Goal: Task Accomplishment & Management: Complete application form

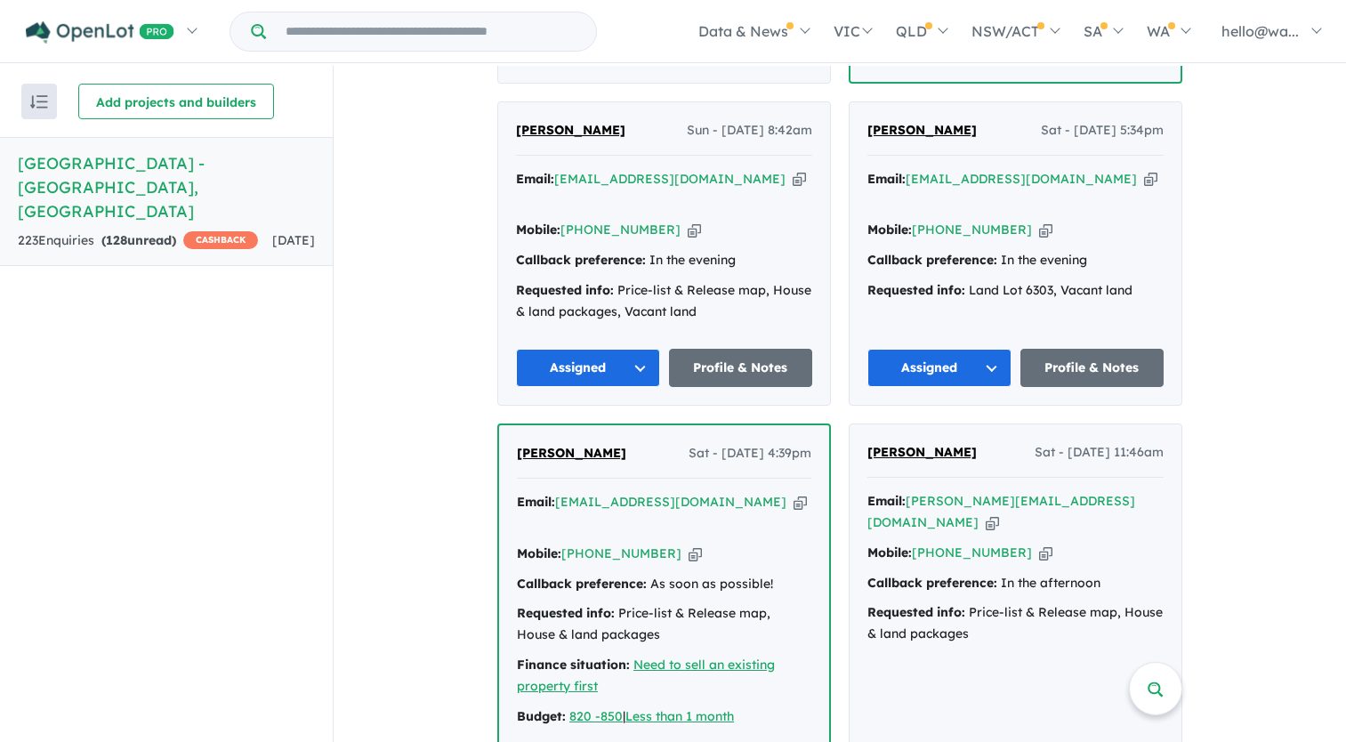
scroll to position [1156, 0]
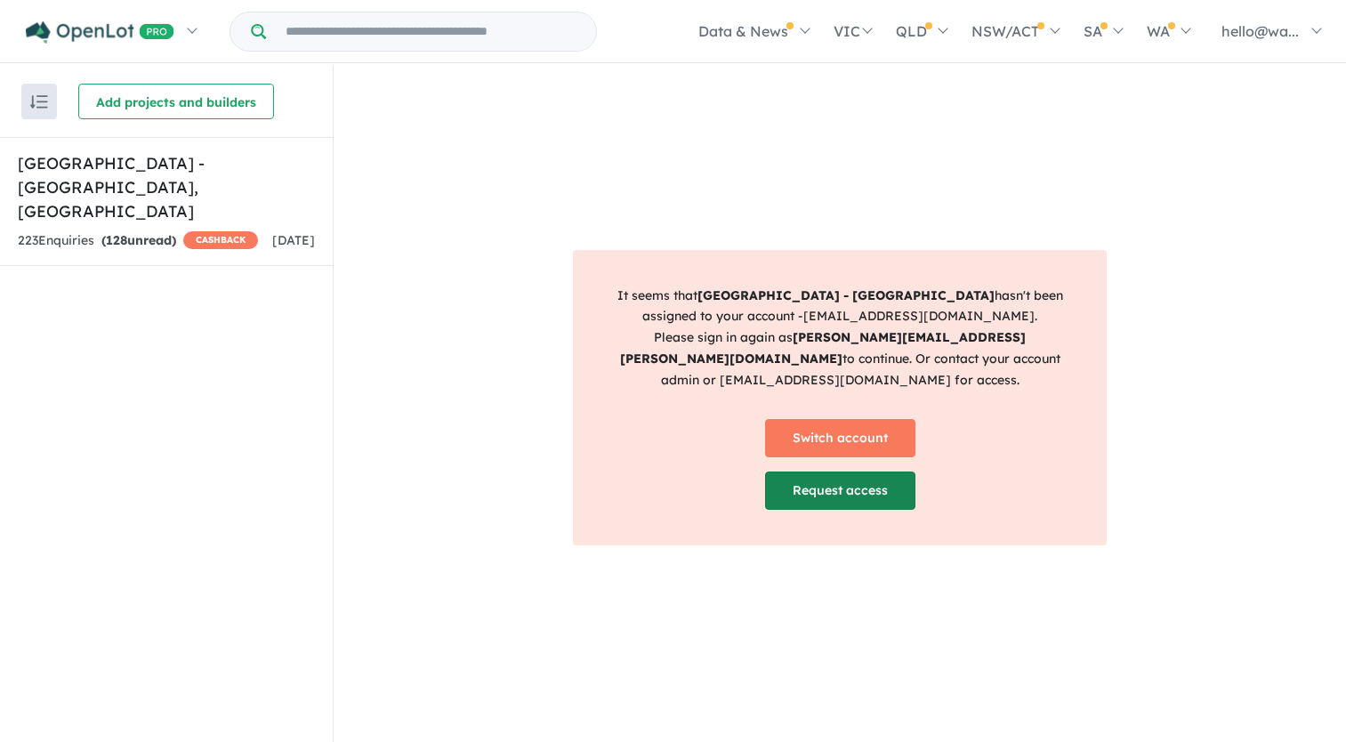
click at [775, 475] on link "Request access" at bounding box center [840, 490] width 150 height 38
